Goal: Task Accomplishment & Management: Manage account settings

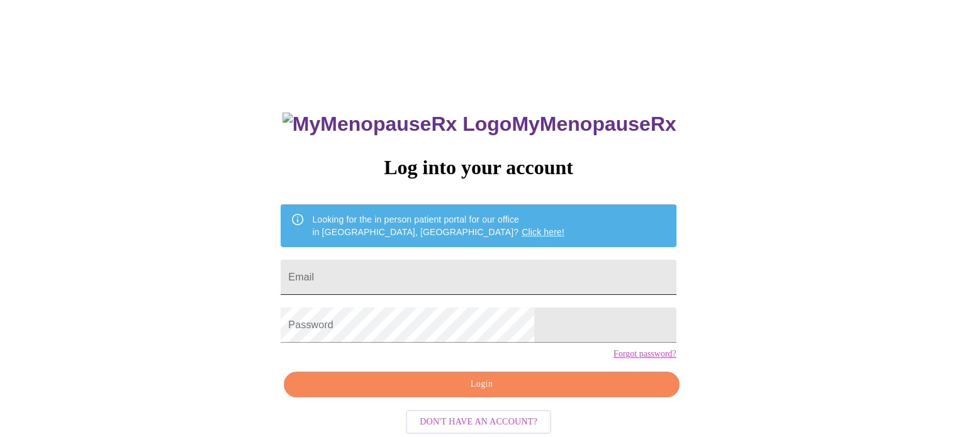
click at [453, 274] on input "Email" at bounding box center [477, 277] width 395 height 35
type input "[EMAIL_ADDRESS][DOMAIN_NAME]"
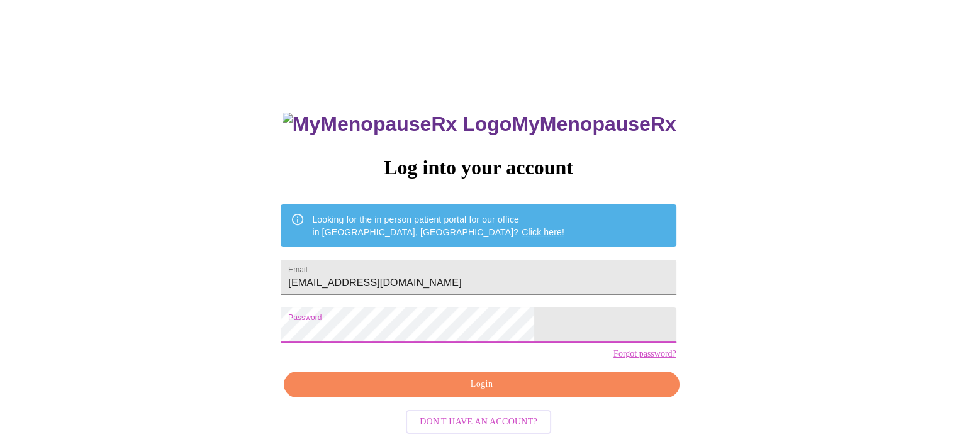
click at [496, 392] on span "Login" at bounding box center [481, 385] width 366 height 16
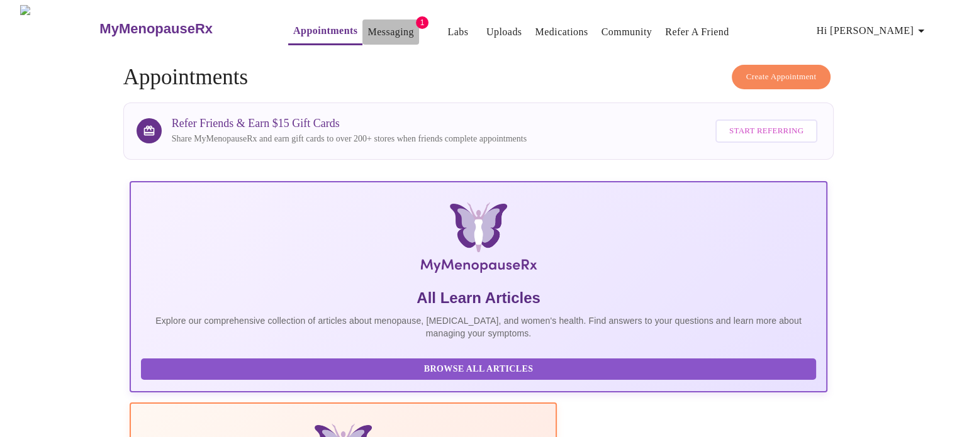
click at [374, 30] on link "Messaging" at bounding box center [390, 32] width 46 height 18
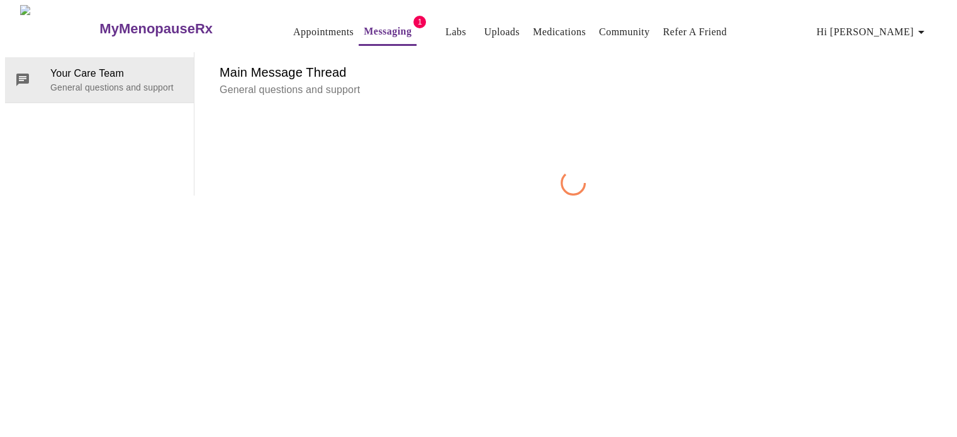
scroll to position [47, 0]
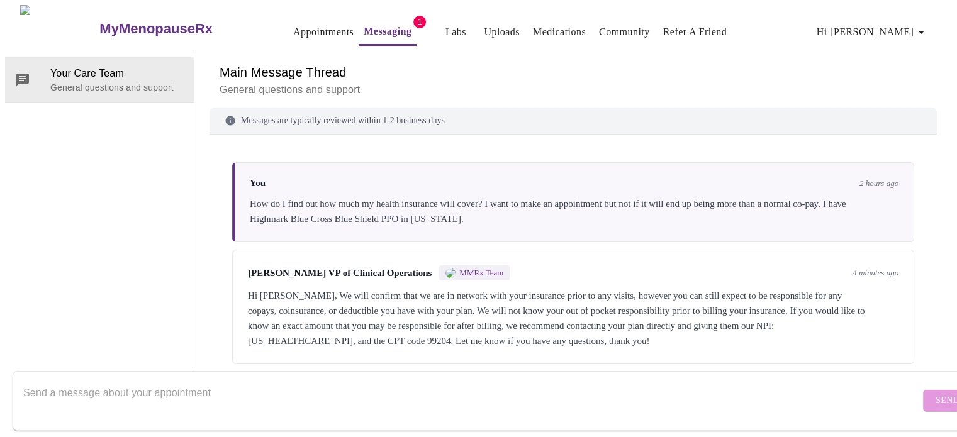
click at [350, 288] on div "Hi [PERSON_NAME], We will confirm that we are in network with your insurance pr…" at bounding box center [573, 318] width 650 height 60
click at [316, 32] on link "Appointments" at bounding box center [323, 32] width 60 height 18
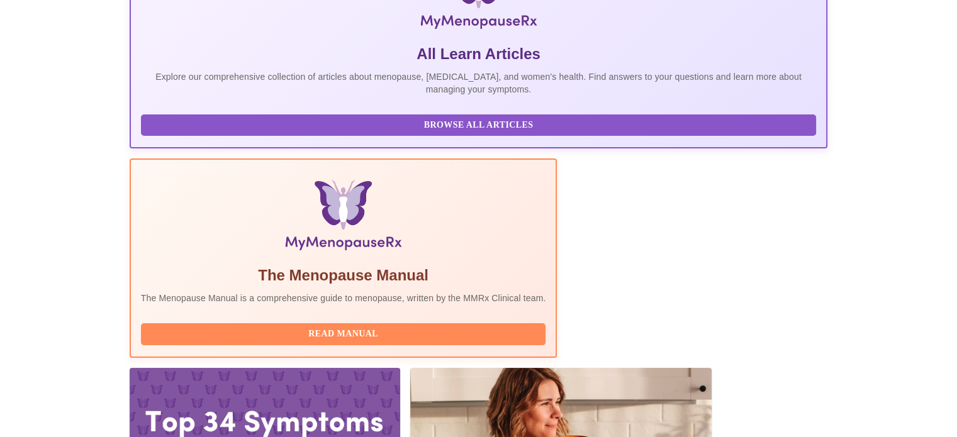
scroll to position [245, 0]
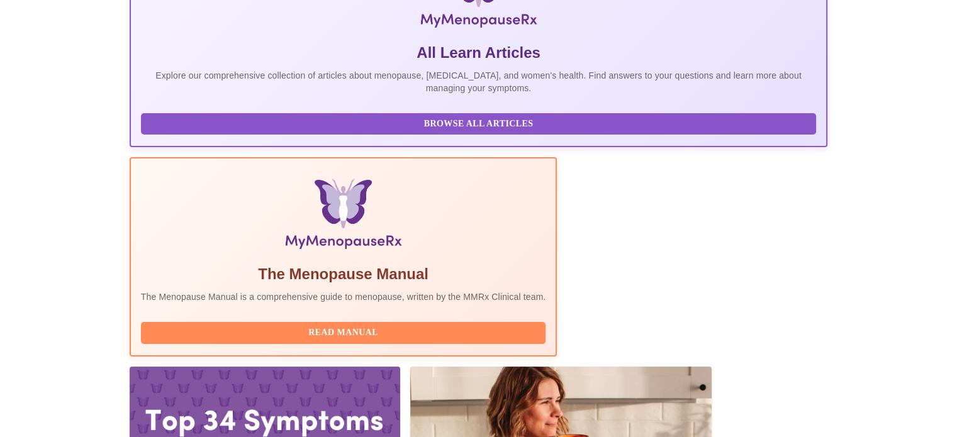
drag, startPoint x: 218, startPoint y: 263, endPoint x: 286, endPoint y: 268, distance: 67.5
copy h3 "[PERSON_NAME]"
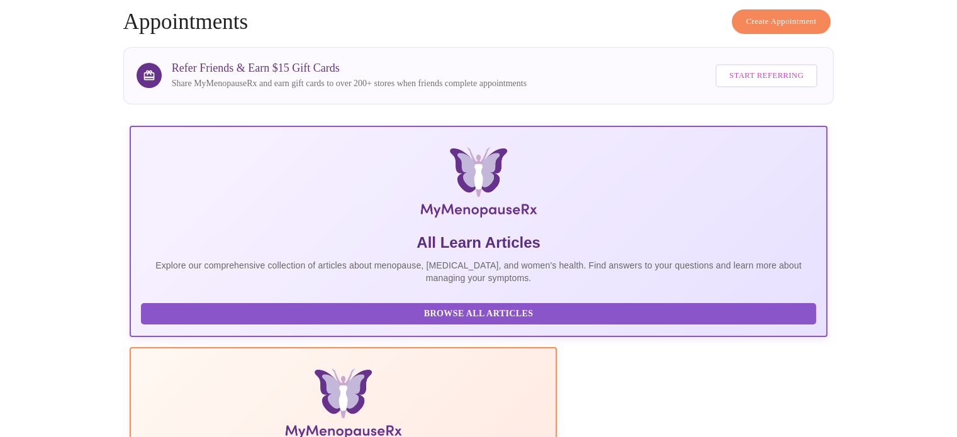
scroll to position [0, 0]
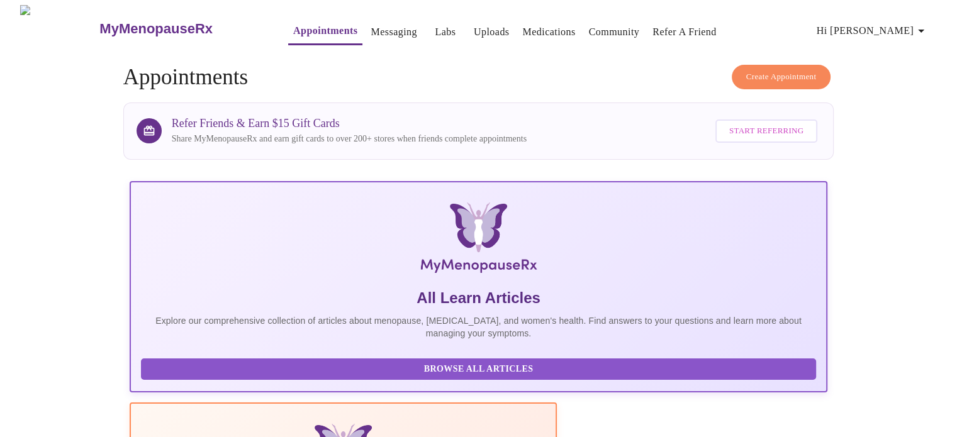
click at [253, 136] on p "Share MyMenopauseRx and earn gift cards to over 200+ stores when friends comple…" at bounding box center [349, 139] width 355 height 13
copy p "MyMenopauseRx"
click at [150, 21] on h3 "MyMenopauseRx" at bounding box center [155, 29] width 113 height 16
